Goal: Information Seeking & Learning: Learn about a topic

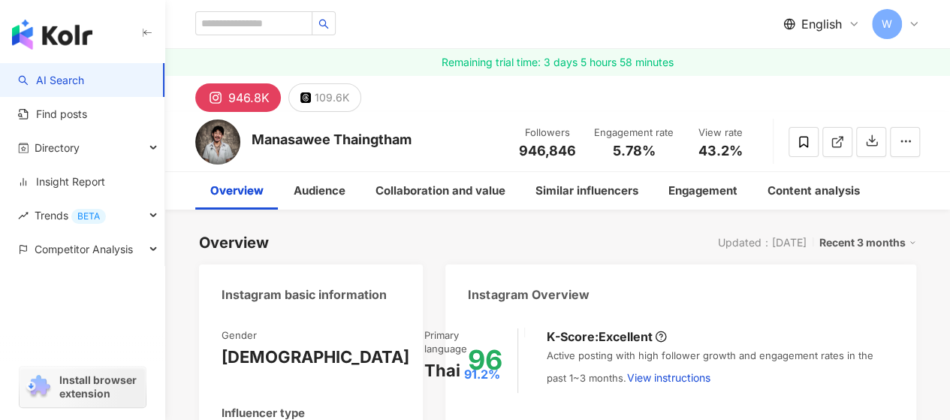
click at [265, 7] on div "English W" at bounding box center [557, 24] width 725 height 48
click at [272, 19] on input "search" at bounding box center [253, 23] width 117 height 24
paste input "**********"
type input "**********"
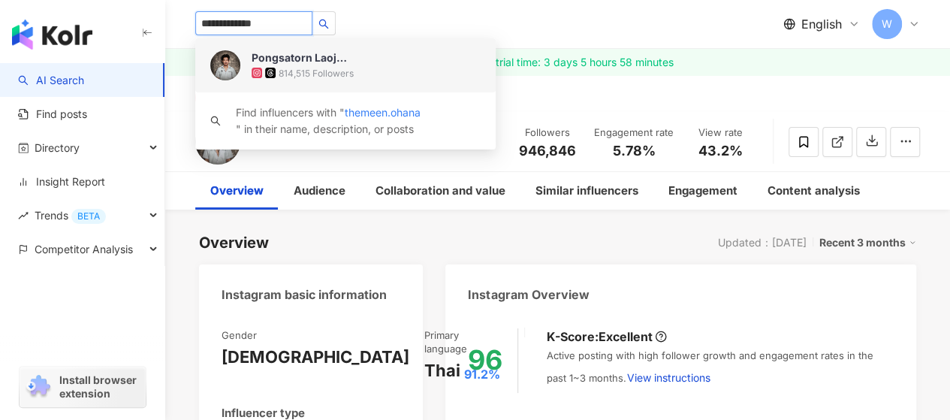
click at [215, 63] on img at bounding box center [225, 65] width 30 height 30
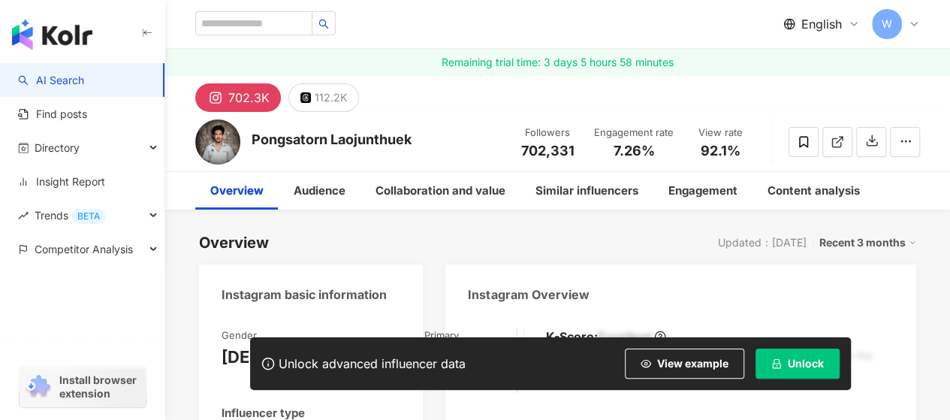
click at [788, 369] on span "Unlock" at bounding box center [806, 363] width 36 height 12
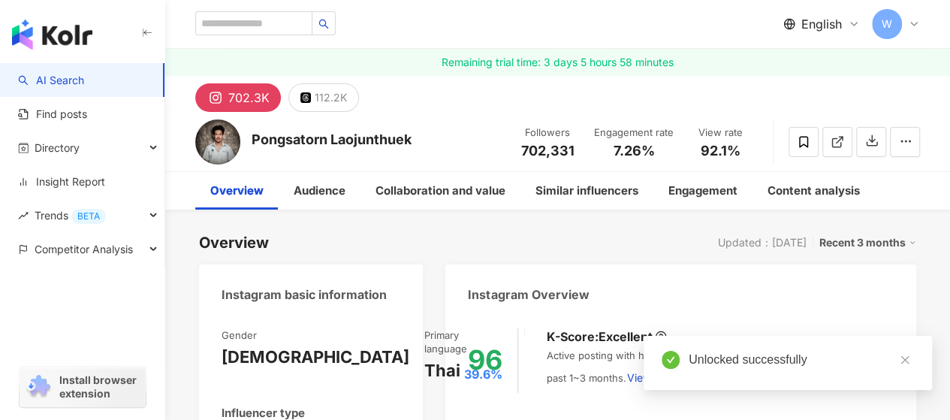
click at [583, 149] on div "Followers 702,331" at bounding box center [547, 141] width 75 height 32
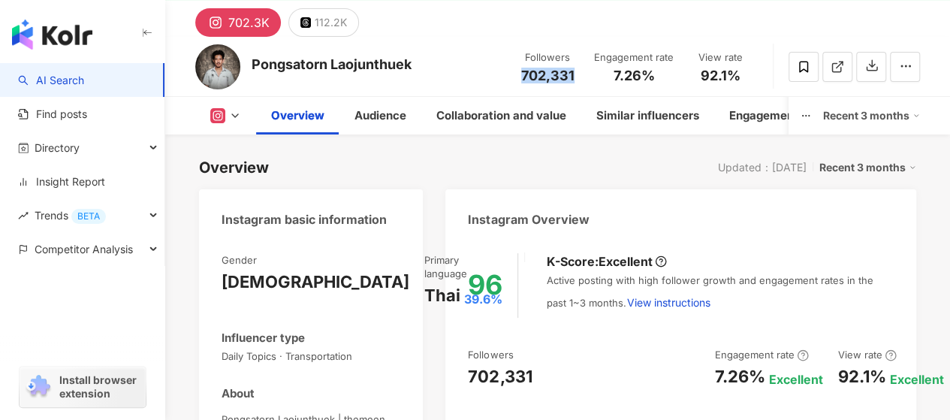
scroll to position [225, 0]
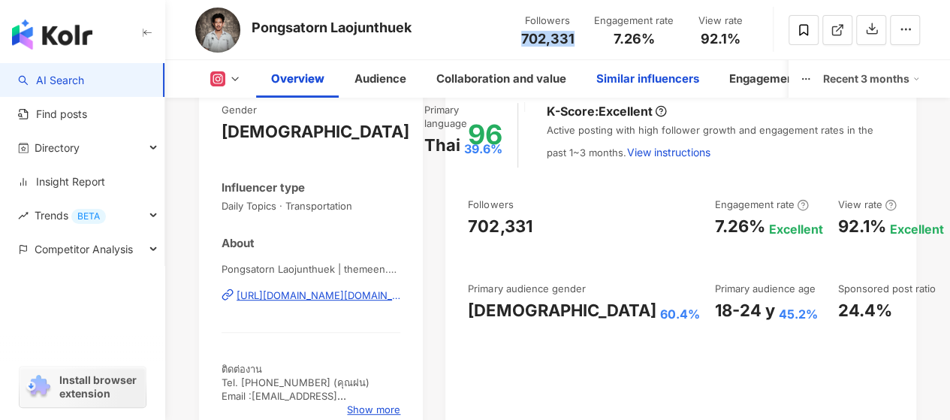
drag, startPoint x: 609, startPoint y: 38, endPoint x: 626, endPoint y: 83, distance: 48.3
click at [656, 35] on div "7.26%" at bounding box center [634, 39] width 80 height 15
click at [738, 40] on div "92.1%" at bounding box center [720, 39] width 57 height 15
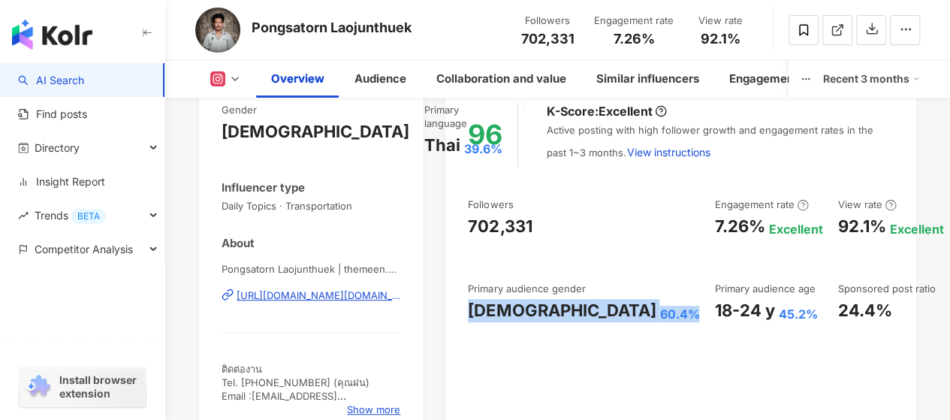
drag, startPoint x: 469, startPoint y: 322, endPoint x: 567, endPoint y: 325, distance: 98.4
click at [567, 322] on div "[DEMOGRAPHIC_DATA] 60.4%" at bounding box center [583, 310] width 231 height 23
copy div "[DEMOGRAPHIC_DATA] 60.4%"
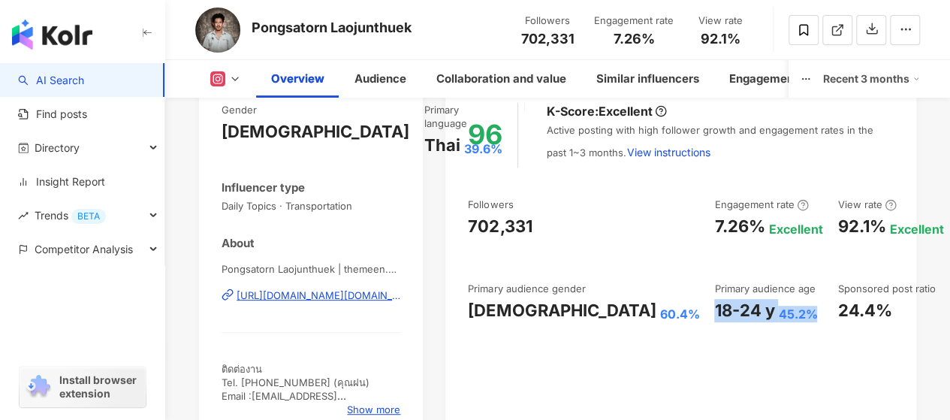
drag, startPoint x: 671, startPoint y: 306, endPoint x: 692, endPoint y: 306, distance: 21.0
click at [692, 306] on div "Followers 702,331 Engagement rate 7.26% Excellent View rate 92.1% Excellent Fol…" at bounding box center [681, 259] width 426 height 125
copy div "18-24 y 45.2%"
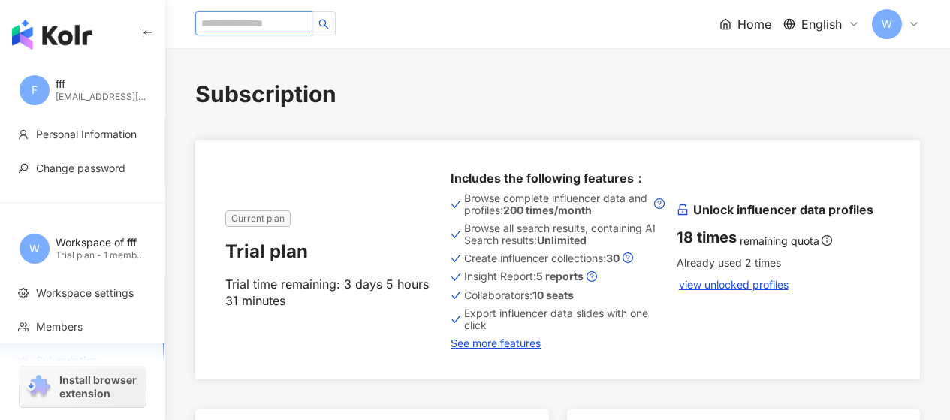
click at [219, 17] on input "search" at bounding box center [253, 23] width 117 height 24
click at [209, 20] on input "search" at bounding box center [253, 23] width 117 height 24
click at [222, 25] on input "search" at bounding box center [253, 23] width 117 height 24
paste input "*********"
type input "*********"
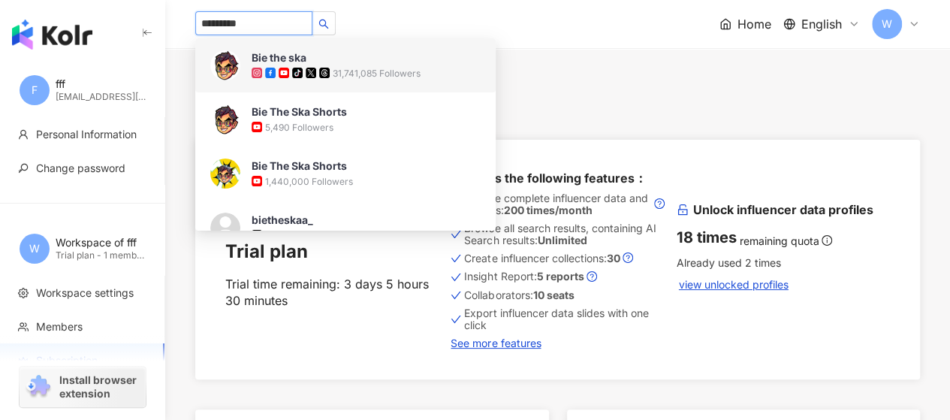
click at [246, 74] on div "Bie the ska tiktok-icon 31,741,085 Followers" at bounding box center [345, 65] width 300 height 54
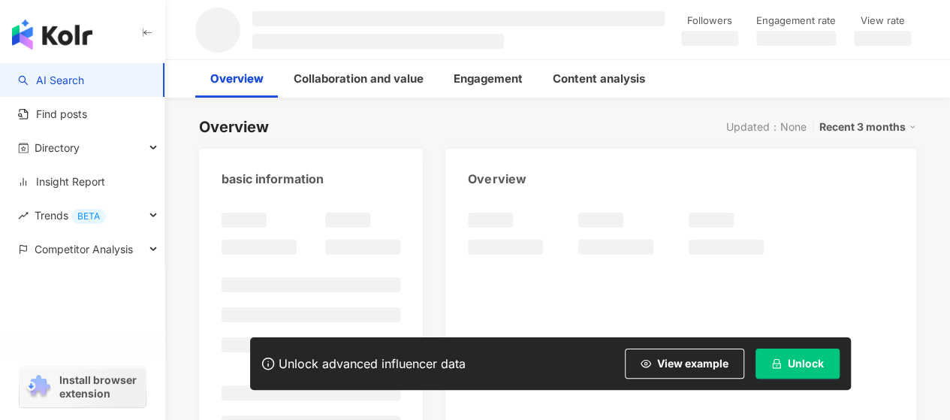
scroll to position [150, 0]
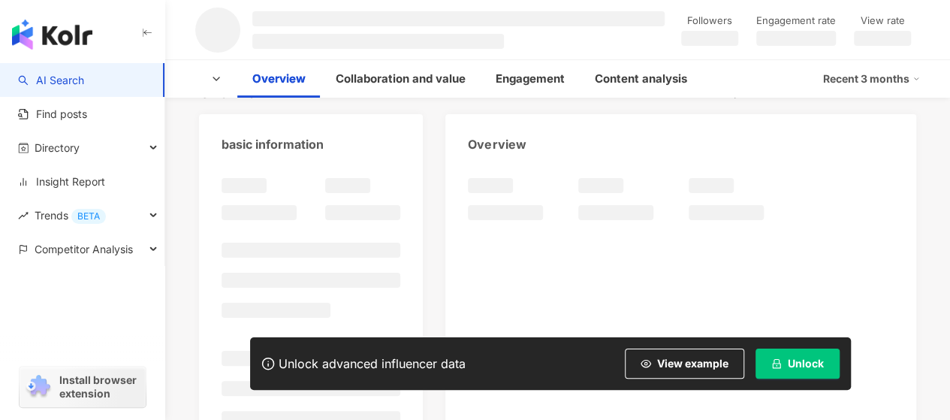
click at [808, 363] on span "Unlock" at bounding box center [806, 363] width 36 height 12
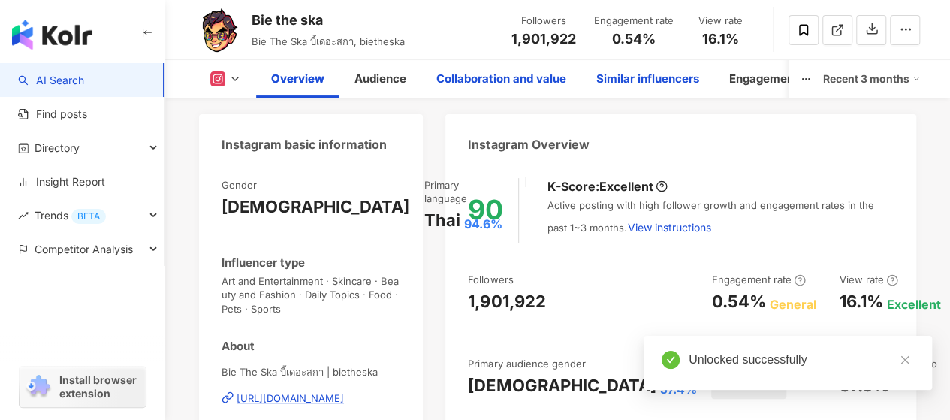
click at [529, 77] on div "Collaboration and value" at bounding box center [501, 79] width 130 height 18
click at [655, 76] on div "Similar influencers" at bounding box center [647, 79] width 103 height 18
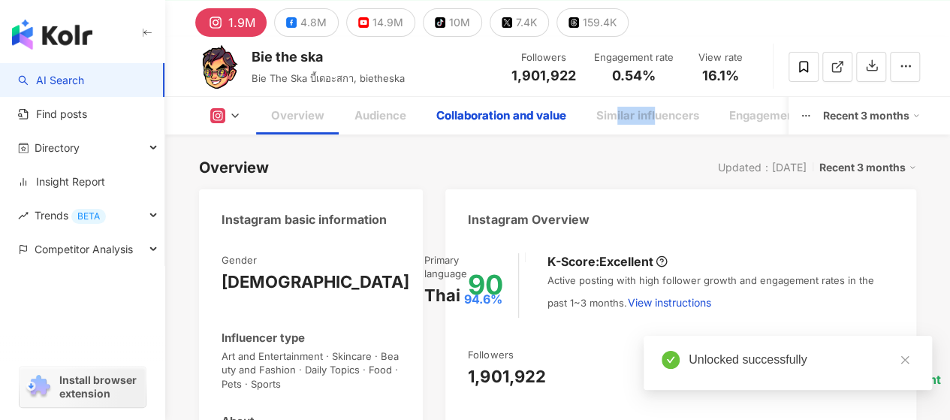
click at [664, 76] on div "0.54%" at bounding box center [634, 75] width 80 height 15
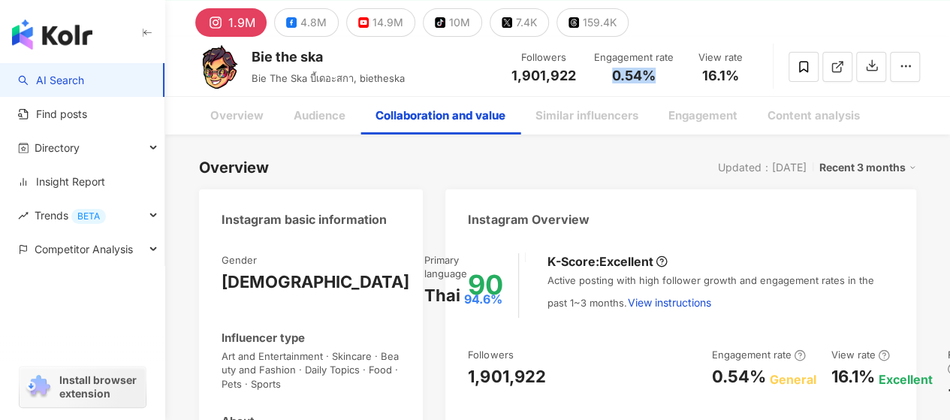
click at [741, 71] on div "16.1%" at bounding box center [720, 75] width 57 height 15
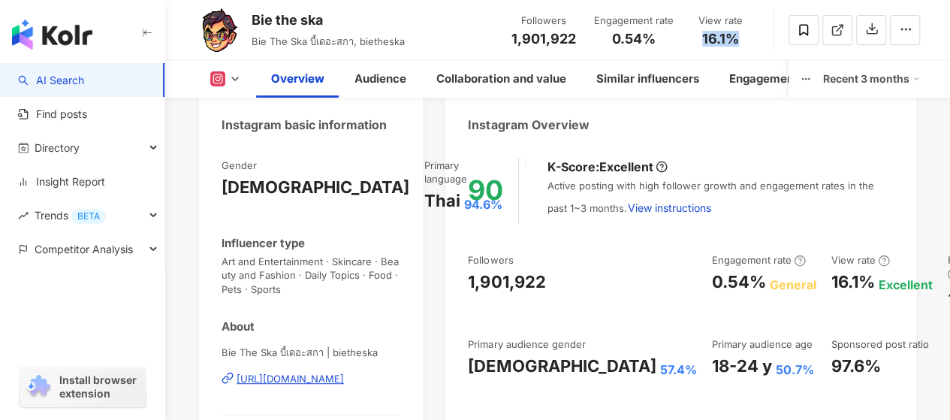
scroll to position [245, 0]
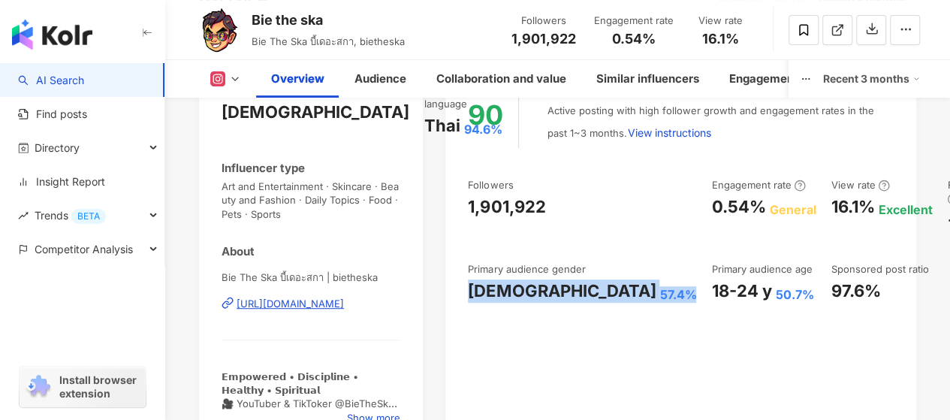
drag, startPoint x: 468, startPoint y: 285, endPoint x: 562, endPoint y: 282, distance: 94.7
click at [562, 282] on div "Female 57.4%" at bounding box center [582, 290] width 228 height 23
copy div "Female 57.4%"
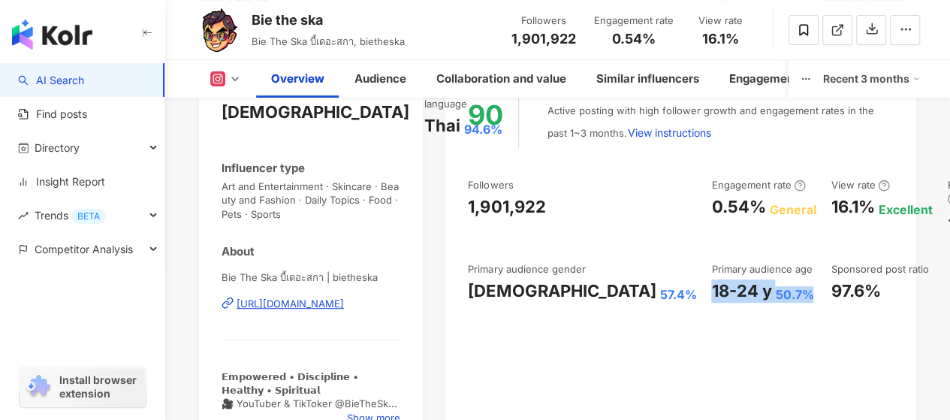
drag, startPoint x: 581, startPoint y: 276, endPoint x: 682, endPoint y: 274, distance: 100.6
click at [711, 279] on div "18-24 y 50.7%" at bounding box center [763, 290] width 104 height 23
copy div "18-24 y 50.7%"
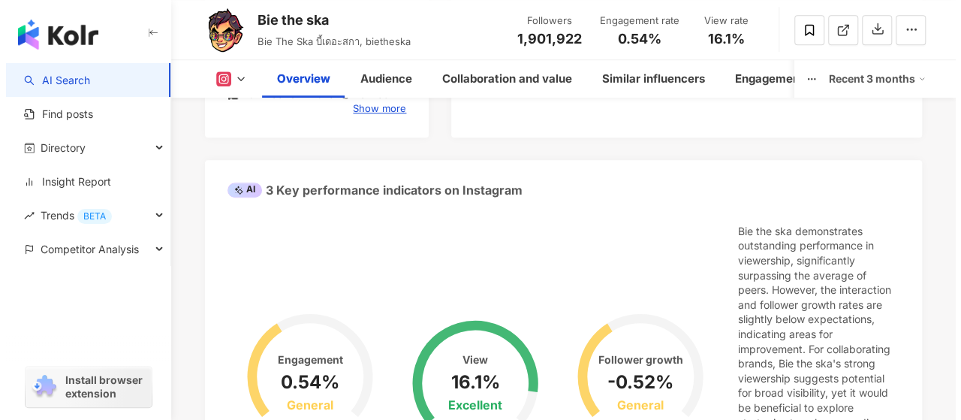
scroll to position [395, 0]
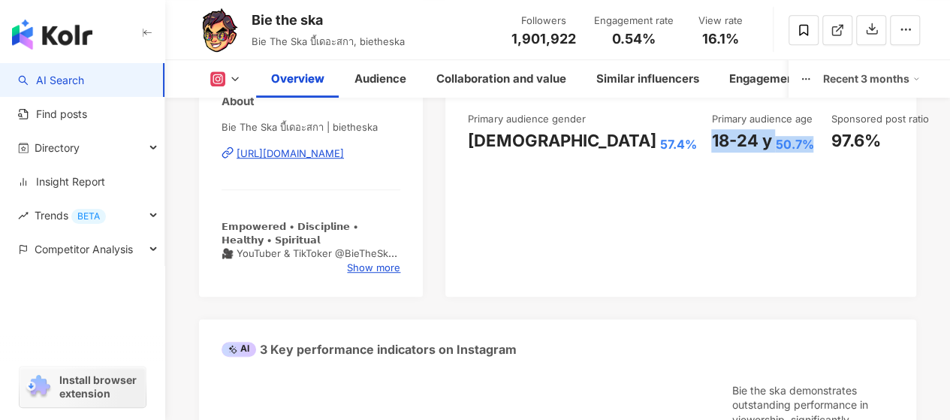
click at [230, 80] on icon at bounding box center [235, 79] width 12 height 12
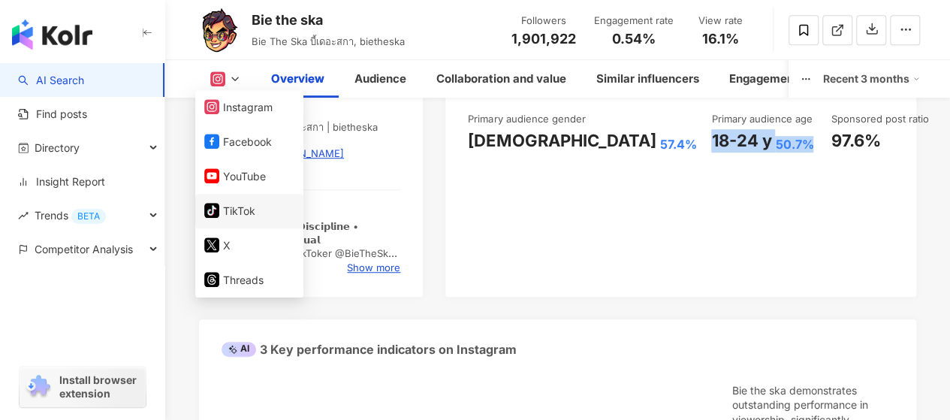
click at [253, 206] on button "tiktok-icon TikTok" at bounding box center [249, 210] width 90 height 21
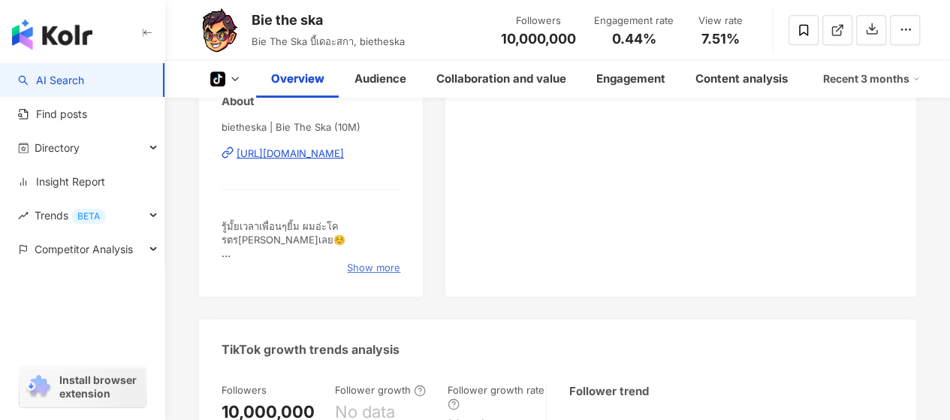
click at [369, 261] on span "Show more" at bounding box center [373, 268] width 53 height 14
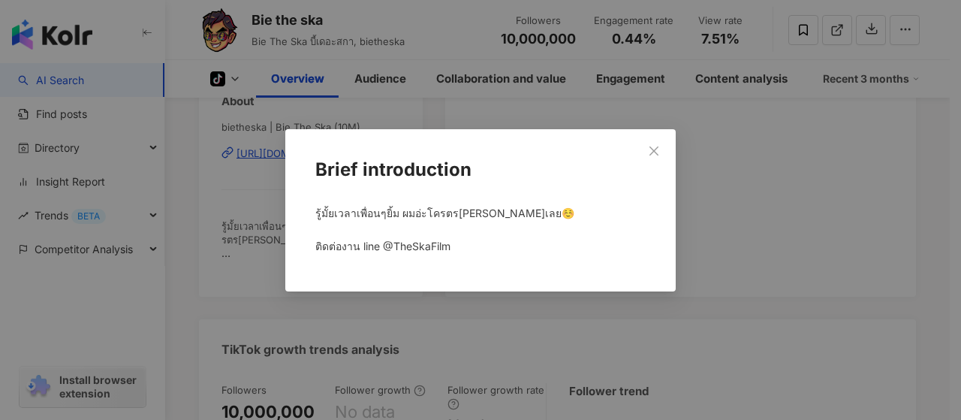
drag, startPoint x: 341, startPoint y: 252, endPoint x: 327, endPoint y: 276, distance: 28.2
click at [315, 252] on div "Brief introduction รู้มั้ยเวลาเพื่อนๆยิ้ม ผมอ่ะโครตรมีความสุขเลย☺️ ติดต่องาน li…" at bounding box center [480, 210] width 961 height 420
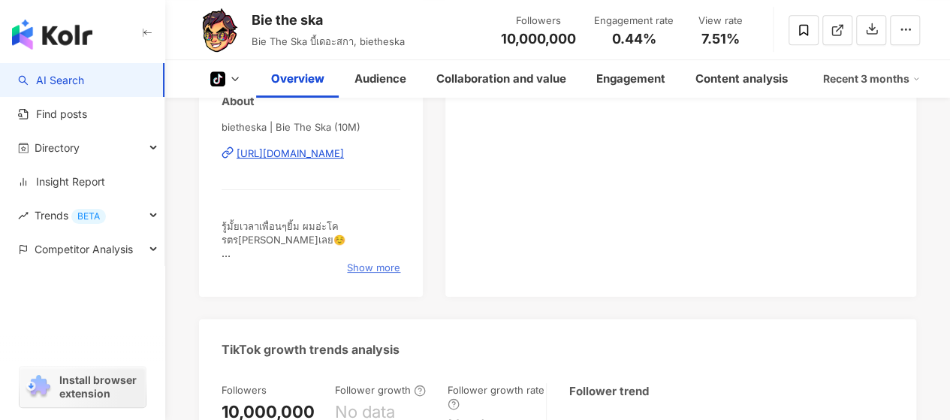
click at [372, 261] on span "Show more" at bounding box center [373, 268] width 53 height 14
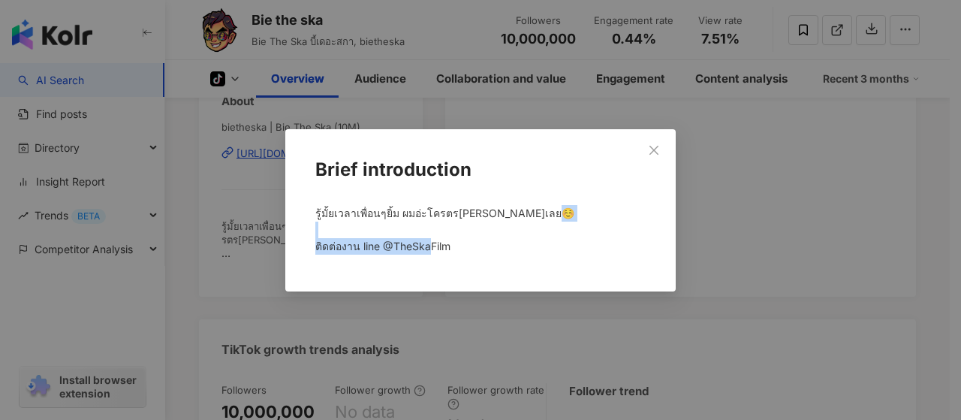
drag, startPoint x: 313, startPoint y: 244, endPoint x: 458, endPoint y: 246, distance: 144.9
click at [458, 246] on div "รู้มั้ยเวลาเพื่อนๆยิ้ม ผมอ่ะโครตรมีความสุขเลย☺️ ติดต่องาน line @TheSkaFilm" at bounding box center [480, 236] width 342 height 74
copy span "ติดต่องาน line @TheSkaFilm"
